Goal: Transaction & Acquisition: Purchase product/service

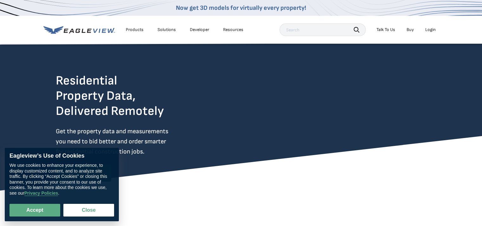
click at [424, 31] on li "Login" at bounding box center [430, 29] width 17 height 9
click at [428, 31] on div "Login" at bounding box center [430, 30] width 10 height 6
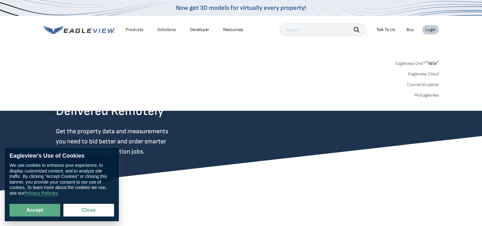
drag, startPoint x: 428, startPoint y: 31, endPoint x: 435, endPoint y: 32, distance: 7.3
click at [435, 32] on li "Login" at bounding box center [430, 29] width 17 height 9
click at [434, 30] on div "Login" at bounding box center [430, 30] width 10 height 6
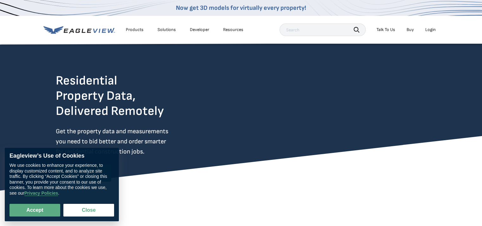
click at [434, 30] on div "Login" at bounding box center [430, 30] width 10 height 6
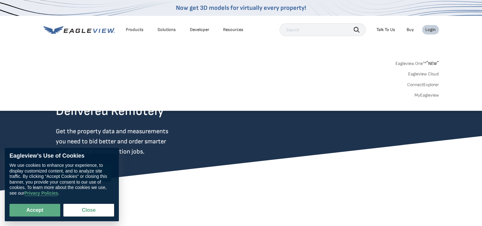
click at [429, 95] on link "MyEagleview" at bounding box center [426, 95] width 24 height 6
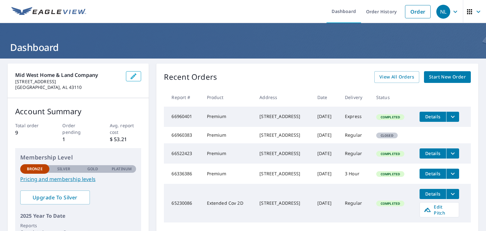
click at [443, 76] on span "Start New Order" at bounding box center [447, 77] width 37 height 8
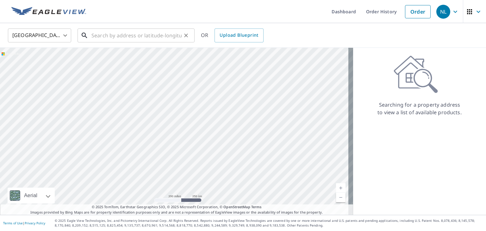
click at [177, 35] on input "text" at bounding box center [136, 36] width 90 height 18
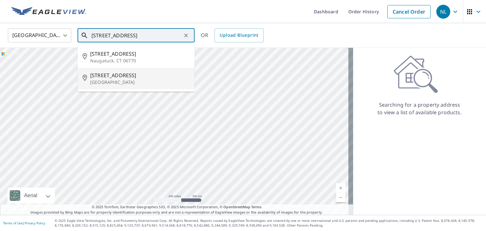
click at [132, 77] on span "490 Wooster St" at bounding box center [139, 76] width 99 height 8
type input "490 Wooster St Pickerington, OH 43147"
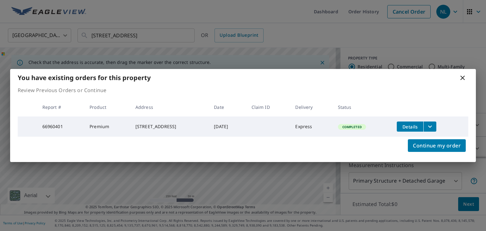
click at [462, 78] on icon at bounding box center [463, 78] width 4 height 4
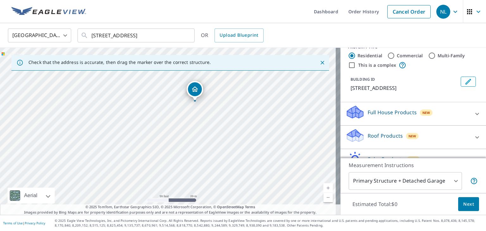
scroll to position [21, 0]
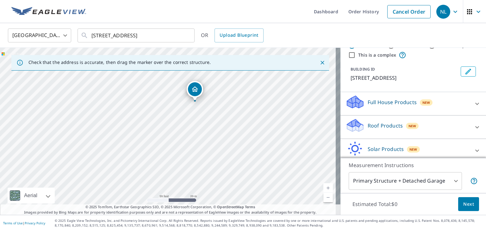
click at [375, 128] on p "Roof Products" at bounding box center [385, 126] width 35 height 8
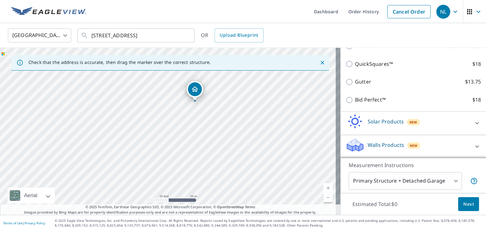
scroll to position [74, 0]
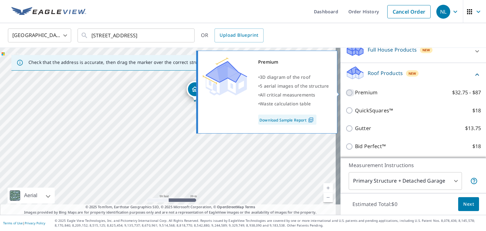
click at [346, 94] on input "Premium $32.75 - $87" at bounding box center [350, 93] width 9 height 8
checkbox input "true"
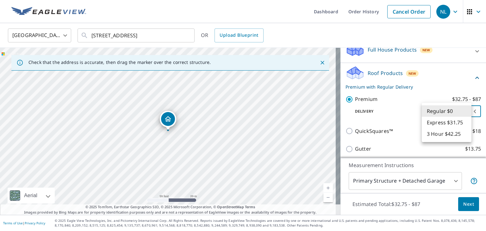
click at [451, 112] on body "NL NL Dashboard Order History Cancel Order NL United States US ​ 490 Wooster St…" at bounding box center [243, 115] width 486 height 231
click at [443, 136] on li "3 Hour $42.25" at bounding box center [447, 133] width 50 height 11
type input "7"
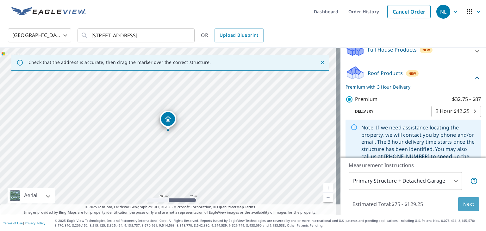
click at [458, 199] on button "Next" at bounding box center [468, 204] width 21 height 14
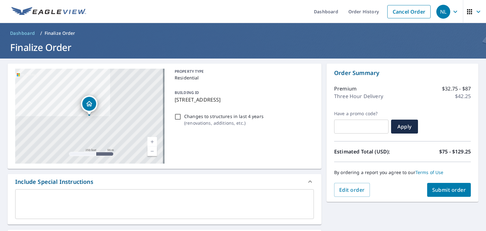
click at [444, 193] on span "Submit order" at bounding box center [449, 189] width 34 height 7
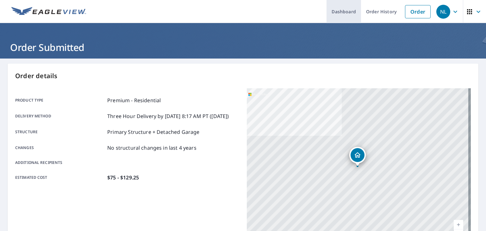
click at [344, 14] on link "Dashboard" at bounding box center [344, 11] width 35 height 23
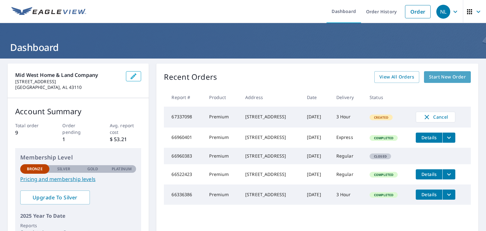
click at [439, 81] on link "Start New Order" at bounding box center [447, 77] width 47 height 12
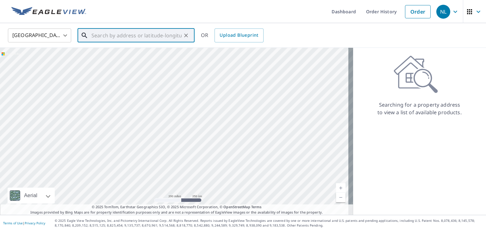
paste input "5670 Carroll Eastern Road Carroll, OH 43112"
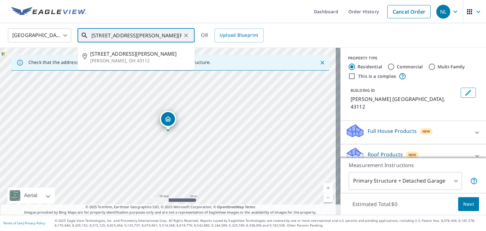
click at [179, 35] on input "5670 Carroll Eastern Road Carroll, OH 43112" at bounding box center [136, 36] width 90 height 18
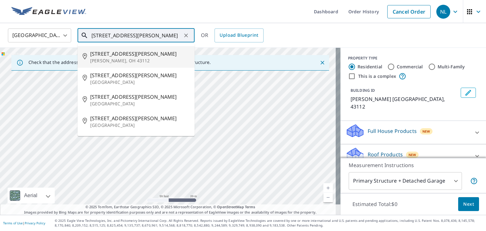
click at [145, 58] on p "Carroll, OH 43112" at bounding box center [139, 61] width 99 height 6
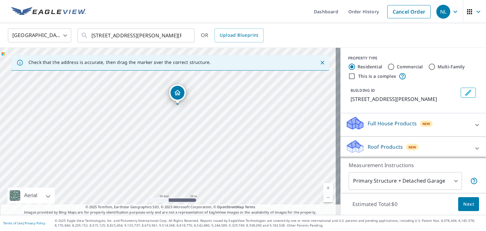
drag, startPoint x: 214, startPoint y: 121, endPoint x: 224, endPoint y: 94, distance: 28.5
click at [224, 94] on div "5255 Carroll Eastern Rd Carroll, OH 43112" at bounding box center [170, 131] width 341 height 167
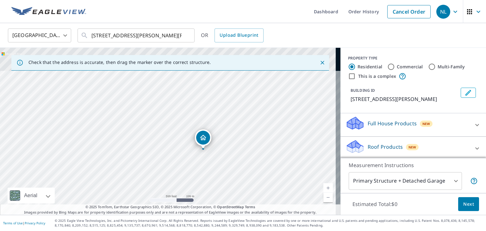
drag, startPoint x: 229, startPoint y: 99, endPoint x: 214, endPoint y: 154, distance: 56.8
click at [214, 154] on div "5255 Carroll Eastern Rd Carroll, OH 43112" at bounding box center [170, 131] width 341 height 167
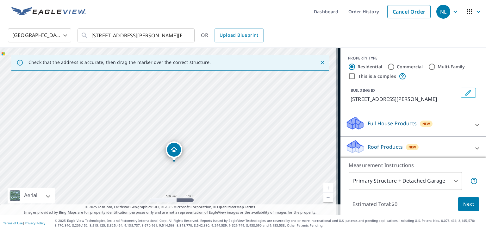
drag, startPoint x: 239, startPoint y: 123, endPoint x: 209, endPoint y: 136, distance: 33.1
click at [209, 136] on div "5255 Carroll Eastern Rd Carroll, OH 43112" at bounding box center [170, 131] width 341 height 167
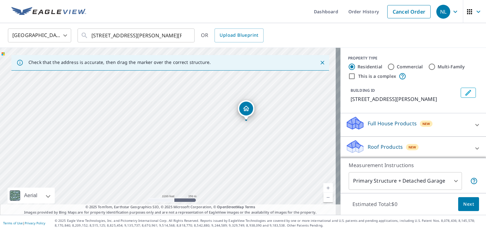
drag, startPoint x: 221, startPoint y: 94, endPoint x: 243, endPoint y: 75, distance: 29.6
click at [243, 75] on div "5255 Carroll Eastern Rd Carroll, OH 43112" at bounding box center [170, 131] width 341 height 167
click at [375, 100] on p "5255 Carroll Eastern Rd, Carroll, OH, 43112" at bounding box center [405, 99] width 108 height 8
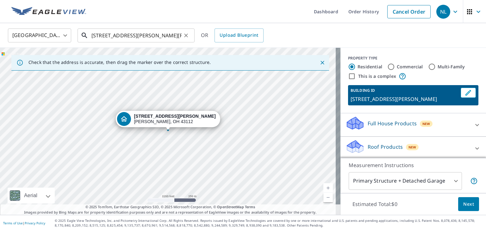
click at [105, 35] on input "5255 Carroll Eastern Rd Carroll, OH 43112" at bounding box center [136, 36] width 90 height 18
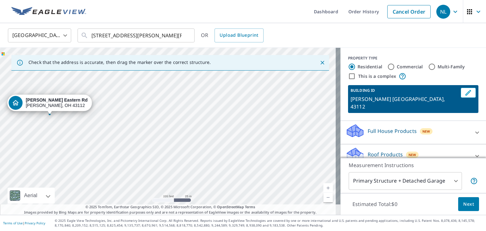
drag, startPoint x: 272, startPoint y: 106, endPoint x: 102, endPoint y: 125, distance: 171.0
click at [102, 125] on div "Carroll Eastern Rd Carroll, OH 43112" at bounding box center [170, 131] width 341 height 167
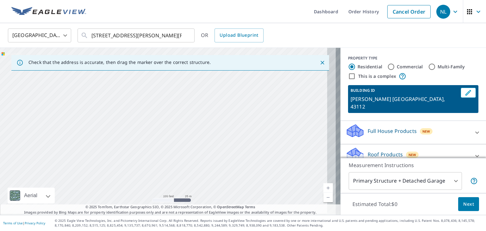
drag, startPoint x: 242, startPoint y: 107, endPoint x: 29, endPoint y: 121, distance: 212.9
click at [29, 121] on div "Carroll Eastern Rd Carroll, OH 43112" at bounding box center [170, 131] width 341 height 167
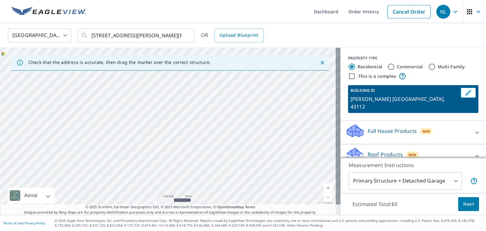
drag, startPoint x: 223, startPoint y: 99, endPoint x: 92, endPoint y: 194, distance: 161.4
click at [92, 194] on div "Carroll Eastern Rd Carroll, OH 43112" at bounding box center [170, 131] width 341 height 167
drag, startPoint x: 202, startPoint y: 111, endPoint x: 89, endPoint y: 190, distance: 137.7
click at [89, 190] on div "Carroll Eastern Rd Carroll, OH 43112" at bounding box center [170, 131] width 341 height 167
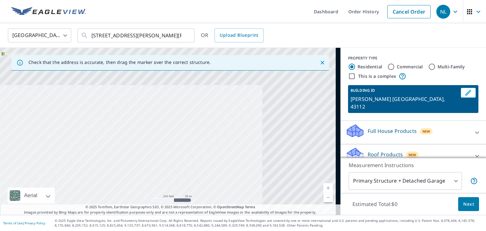
drag, startPoint x: 179, startPoint y: 103, endPoint x: 103, endPoint y: 161, distance: 95.8
click at [103, 161] on div "Carroll Eastern Rd Carroll, OH 43112" at bounding box center [170, 131] width 341 height 167
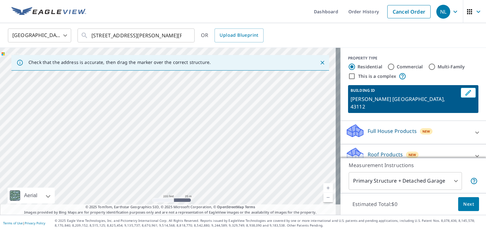
drag, startPoint x: 287, startPoint y: 136, endPoint x: 208, endPoint y: 139, distance: 79.5
click at [208, 139] on div "Carroll Eastern Rd Carroll, OH 43112" at bounding box center [170, 131] width 341 height 167
click at [192, 139] on div "Carroll Eastern Rd Carroll, OH 43112" at bounding box center [170, 131] width 341 height 167
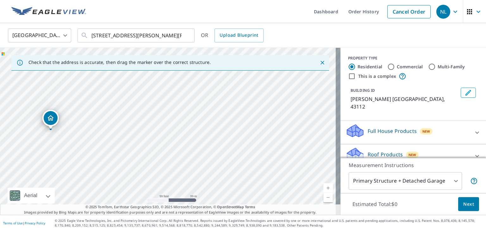
drag, startPoint x: 253, startPoint y: 140, endPoint x: 189, endPoint y: 152, distance: 65.5
click at [181, 150] on div "Carroll Eastern Rd Carroll, OH 43112" at bounding box center [170, 131] width 341 height 167
drag, startPoint x: 191, startPoint y: 153, endPoint x: 88, endPoint y: 112, distance: 110.7
click at [88, 112] on div "Carroll Eastern Rd Carroll, OH 43112" at bounding box center [170, 131] width 341 height 167
drag, startPoint x: 274, startPoint y: 91, endPoint x: 269, endPoint y: 94, distance: 5.7
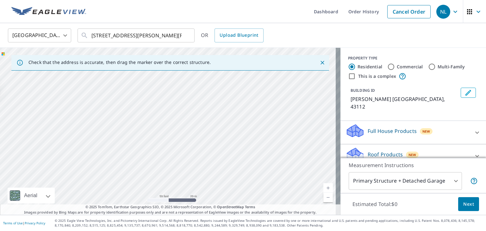
click at [269, 94] on div "Carroll Eastern Rd Carroll, OH 43112" at bounding box center [170, 131] width 341 height 167
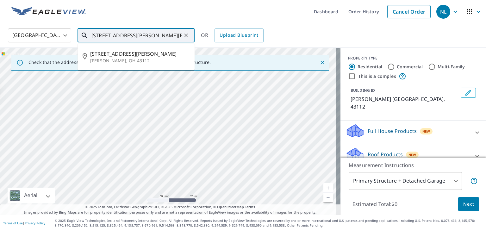
click at [94, 39] on input "5670 Carroll Eastern Rd Carroll, OH 43112" at bounding box center [136, 36] width 90 height 18
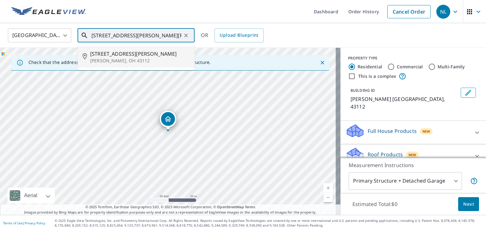
click at [99, 56] on span "4670 Carroll Eastern Rd" at bounding box center [139, 54] width 99 height 8
type input "4670 Carroll Eastern Rd Carroll, OH 43112"
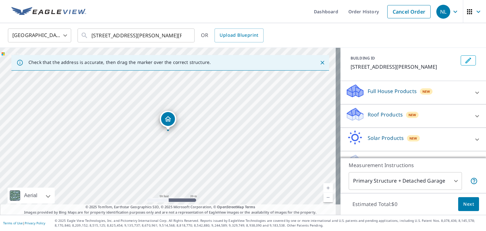
scroll to position [33, 0]
click at [387, 95] on p "Full House Products" at bounding box center [392, 91] width 49 height 8
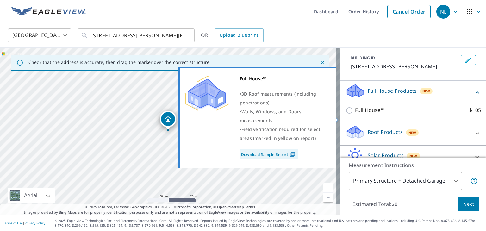
click at [362, 114] on p "Full House™" at bounding box center [369, 110] width 29 height 8
click at [355, 114] on input "Full House™ $105" at bounding box center [350, 111] width 9 height 8
checkbox input "true"
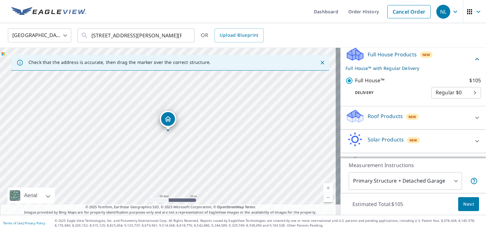
scroll to position [63, 0]
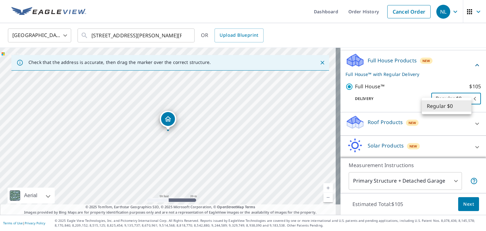
click at [450, 104] on body "NL NL Dashboard Order History Cancel Order NL United States US ​ 4670 Carroll E…" at bounding box center [243, 115] width 486 height 231
click at [461, 109] on li "Regular $0" at bounding box center [447, 105] width 50 height 11
click at [407, 104] on div "Delivery Regular $0 8 ​" at bounding box center [414, 98] width 136 height 14
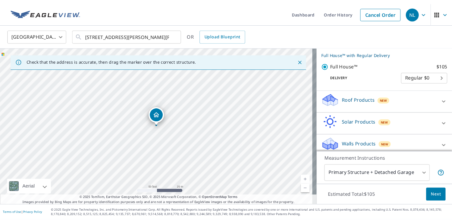
scroll to position [83, 0]
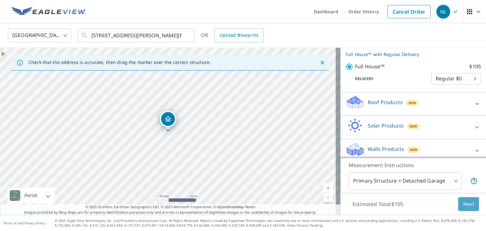
click at [464, 205] on span "Next" at bounding box center [469, 204] width 11 height 8
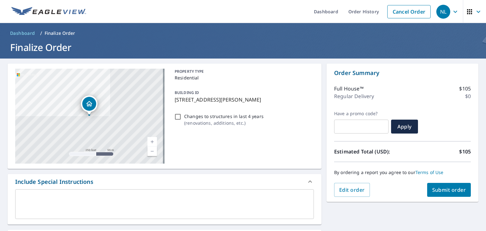
drag, startPoint x: 278, startPoint y: 100, endPoint x: 173, endPoint y: 99, distance: 105.1
click at [175, 99] on p "4670 Carroll Eastern Rd, Carroll, OH, 43112" at bounding box center [243, 100] width 137 height 8
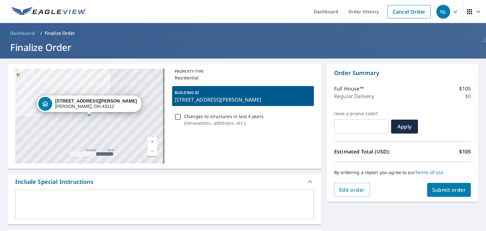
copy p "4670 Carroll Eastern Rd, Carroll, OH, 43112"
click at [286, 65] on div "4670 Carroll Eastern Rd Carroll, OH 43112 Aerial Road A standard road map Aeria…" at bounding box center [165, 116] width 314 height 105
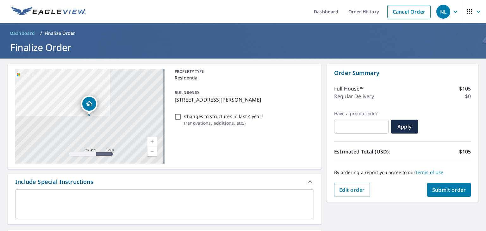
click at [428, 185] on button "Submit order" at bounding box center [449, 190] width 44 height 14
